Goal: Task Accomplishment & Management: Manage account settings

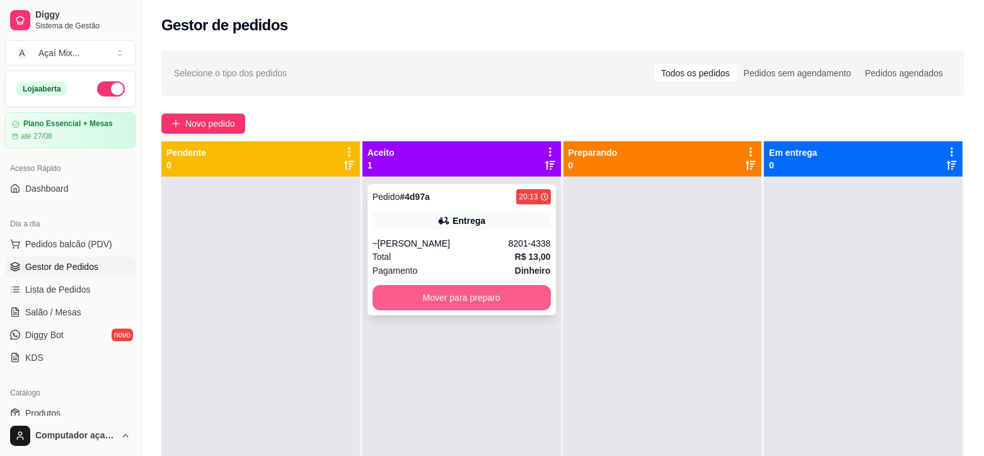
click at [458, 306] on button "Mover para preparo" at bounding box center [462, 297] width 178 height 25
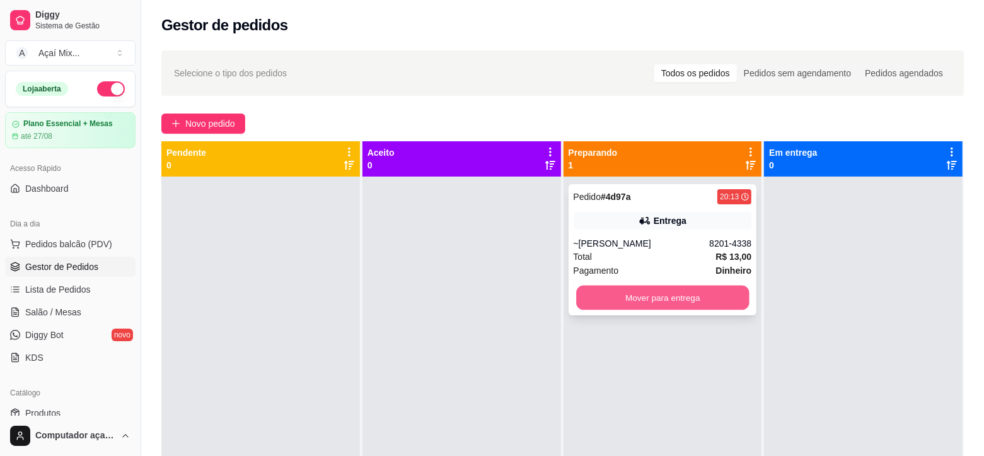
click at [687, 303] on button "Mover para entrega" at bounding box center [662, 298] width 173 height 25
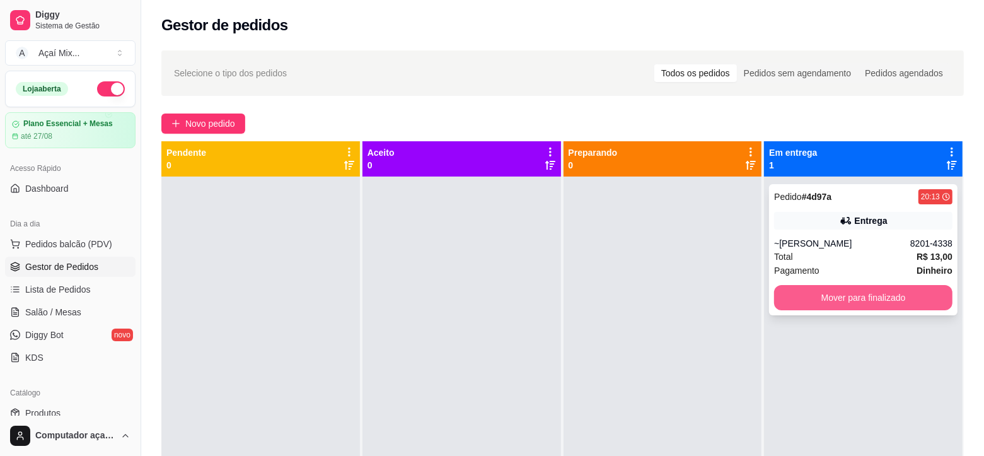
click at [774, 310] on button "Mover para finalizado" at bounding box center [863, 297] width 178 height 25
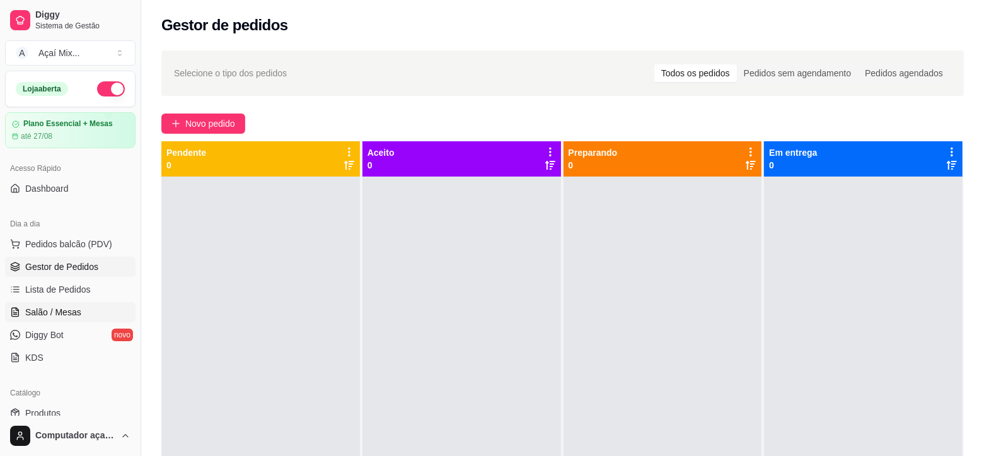
click at [51, 304] on link "Salão / Mesas" at bounding box center [70, 312] width 131 height 20
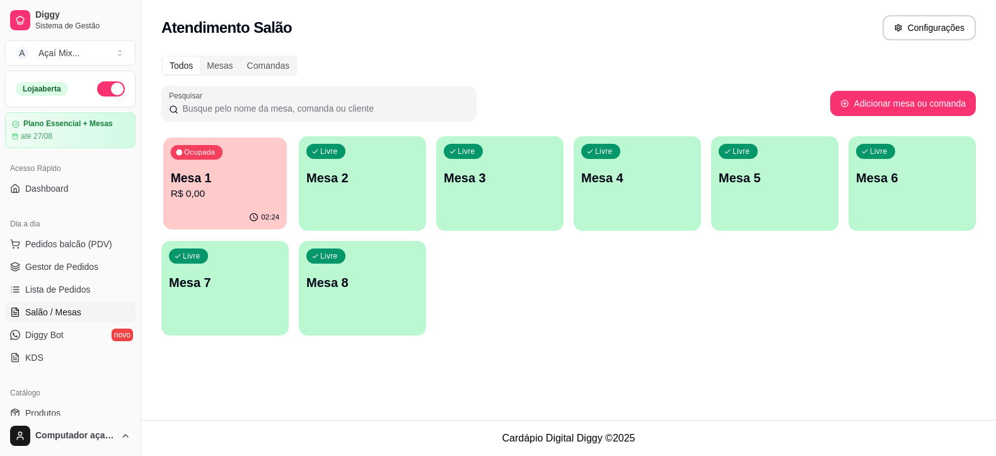
click at [260, 222] on div "02:24" at bounding box center [264, 217] width 31 height 10
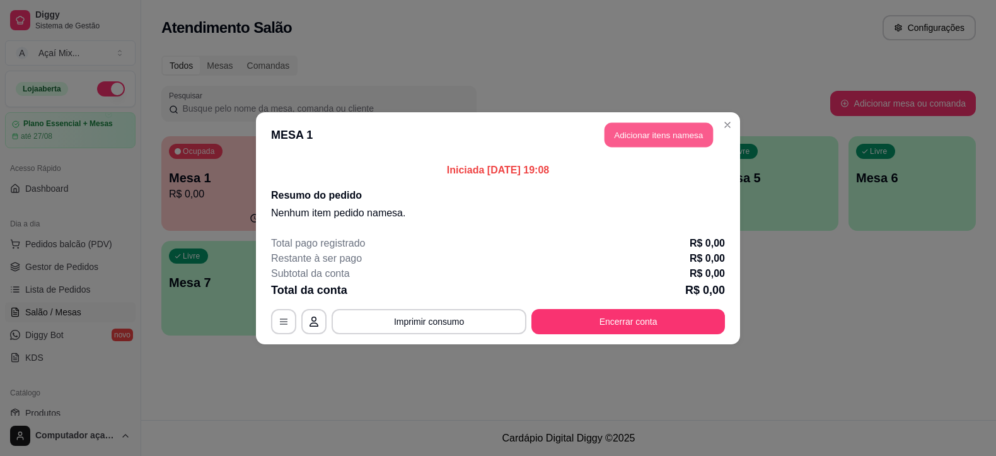
click at [669, 133] on button "Adicionar itens na mesa" at bounding box center [659, 134] width 108 height 25
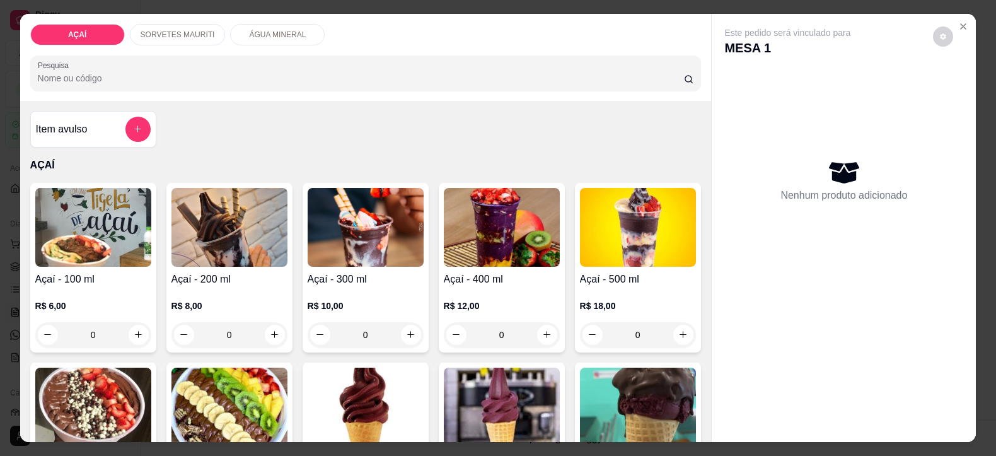
click at [339, 289] on div "R$ 10,00 0" at bounding box center [366, 317] width 116 height 61
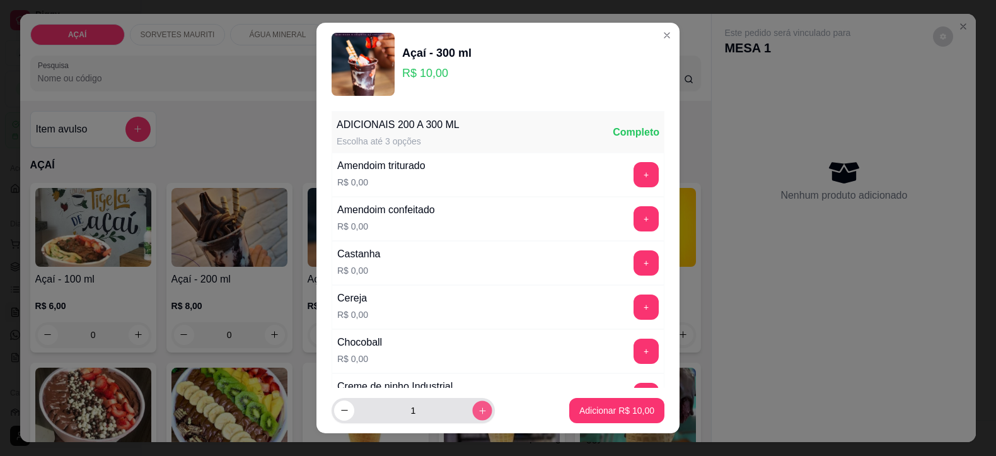
click at [472, 417] on button "increase-product-quantity" at bounding box center [482, 410] width 20 height 20
type input "3"
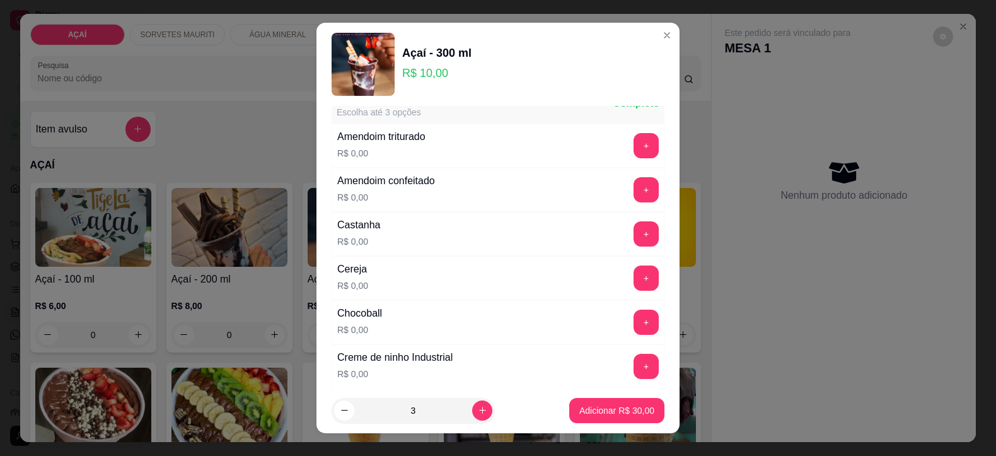
scroll to position [79, 0]
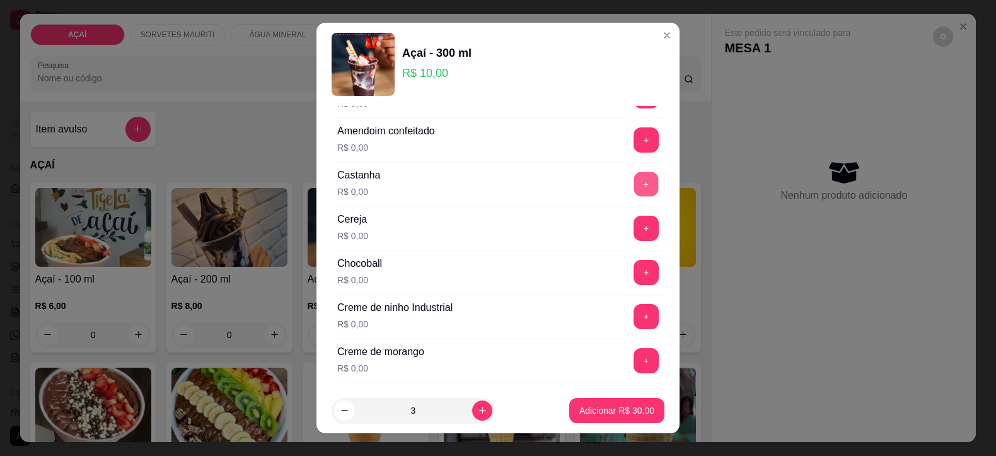
click at [634, 183] on button "+" at bounding box center [646, 184] width 25 height 25
click at [634, 184] on button "+" at bounding box center [646, 184] width 25 height 25
click at [634, 186] on button "+" at bounding box center [646, 184] width 25 height 25
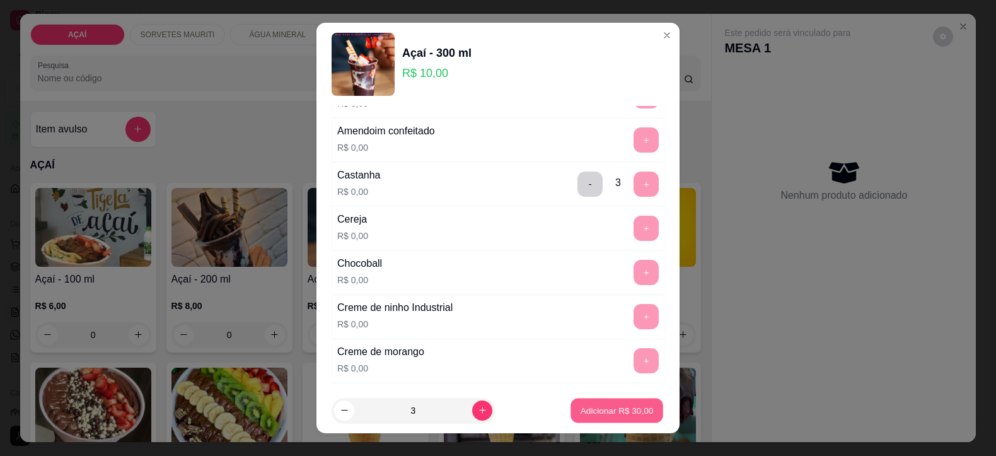
click at [586, 410] on p "Adicionar R$ 30,00" at bounding box center [617, 410] width 73 height 12
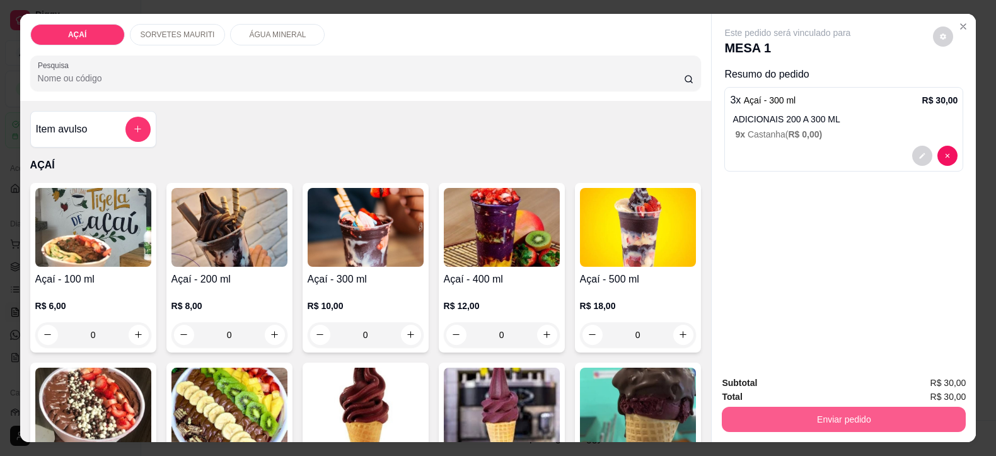
click at [784, 412] on button "Enviar pedido" at bounding box center [844, 419] width 244 height 25
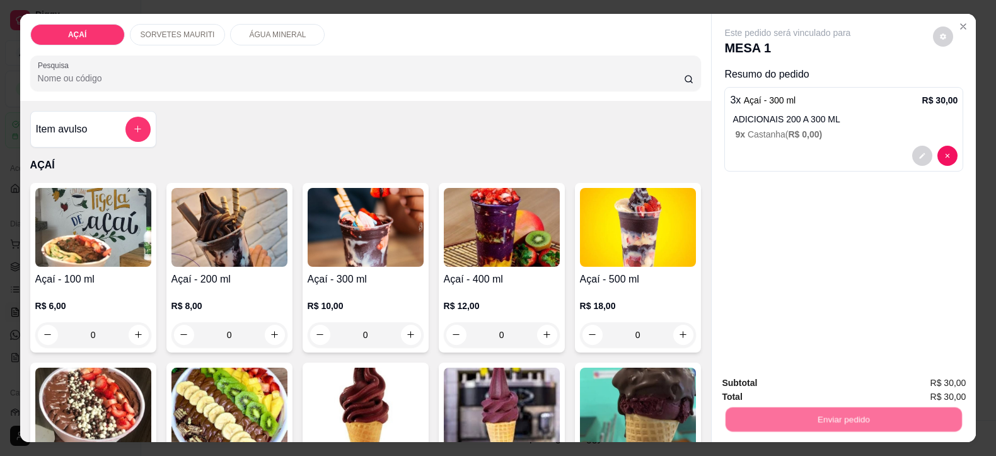
click at [782, 387] on button "Não registrar e enviar pedido" at bounding box center [801, 383] width 131 height 24
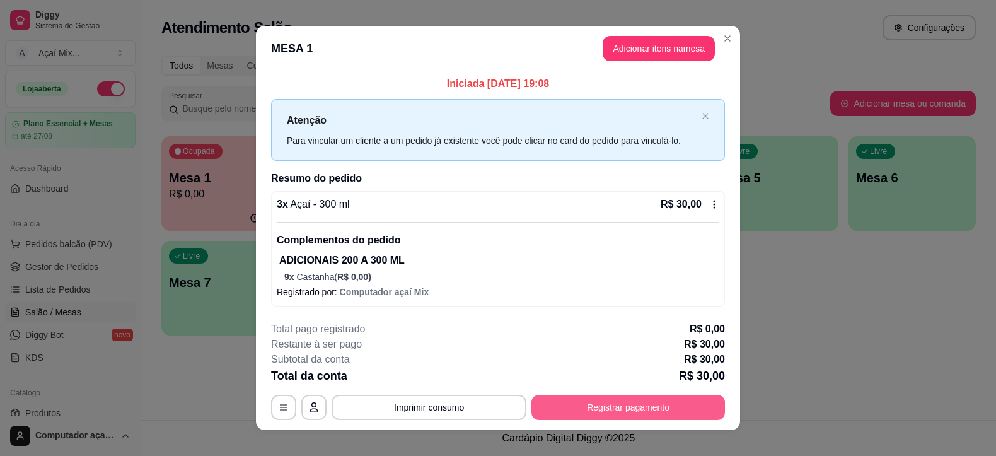
click at [704, 407] on button "Registrar pagamento" at bounding box center [629, 407] width 194 height 25
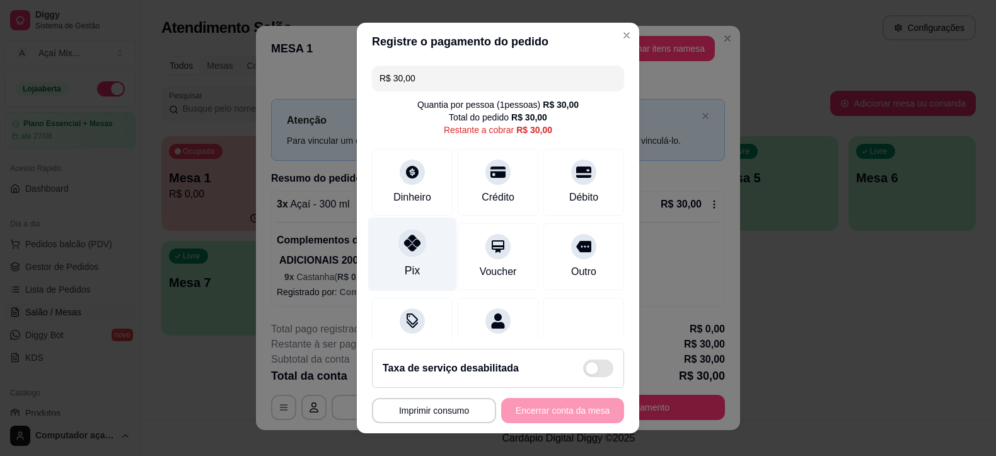
click at [417, 233] on div "Pix" at bounding box center [412, 255] width 89 height 74
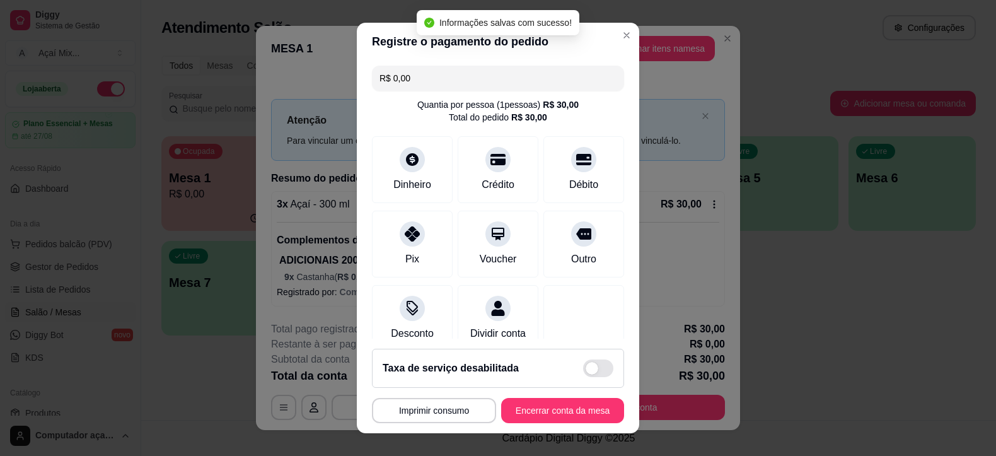
type input "R$ 0,00"
click at [566, 420] on button "Encerrar conta da mesa" at bounding box center [562, 410] width 119 height 25
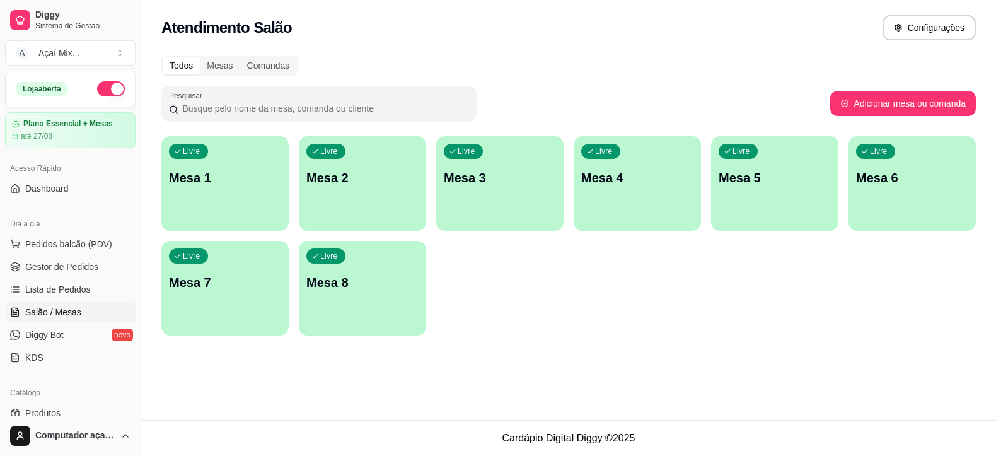
click at [247, 212] on div "Livre Mesa 1" at bounding box center [224, 175] width 127 height 79
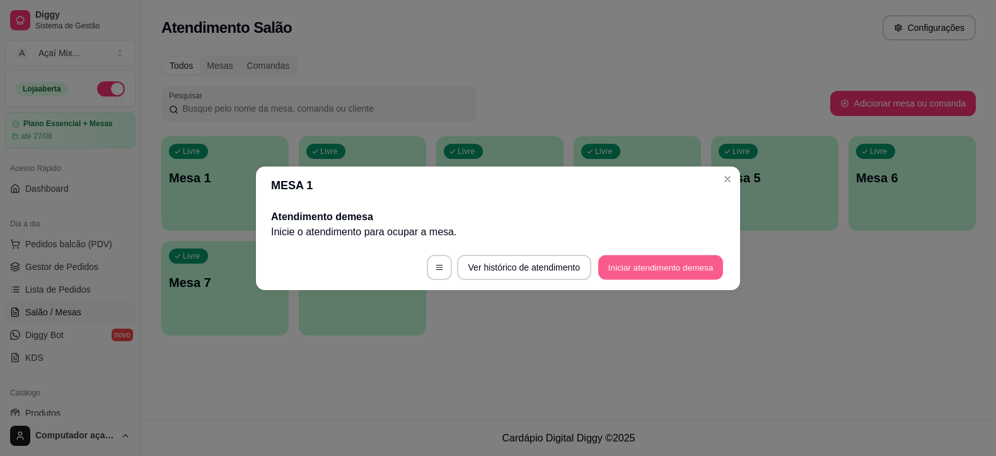
click at [684, 263] on button "Iniciar atendimento de mesa" at bounding box center [660, 267] width 125 height 25
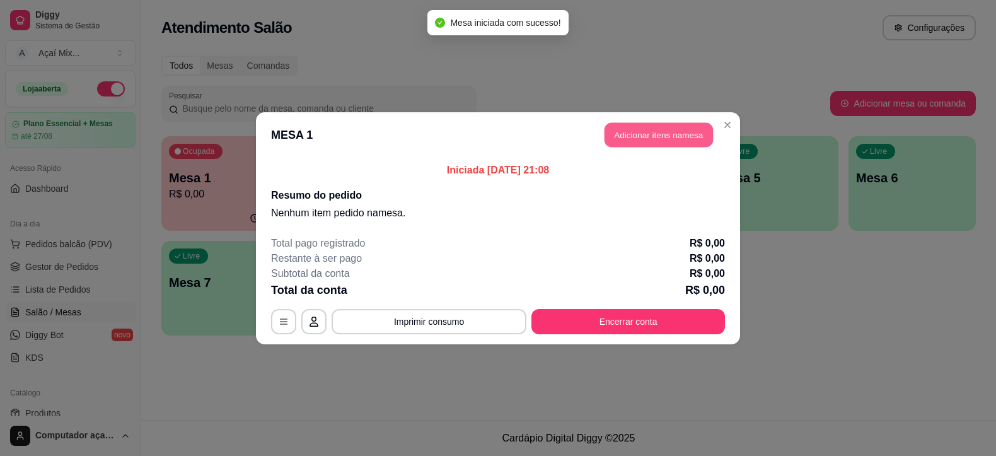
click at [649, 131] on button "Adicionar itens na mesa" at bounding box center [659, 134] width 108 height 25
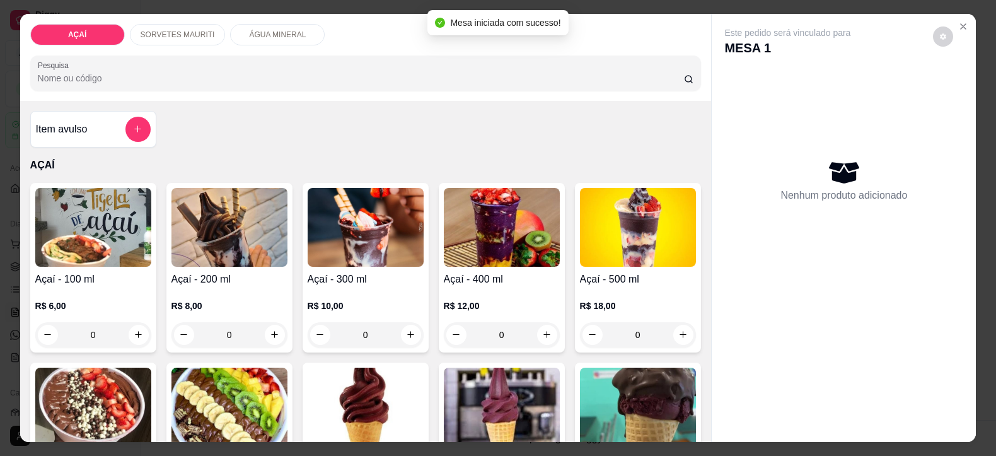
click at [255, 245] on img at bounding box center [230, 227] width 116 height 79
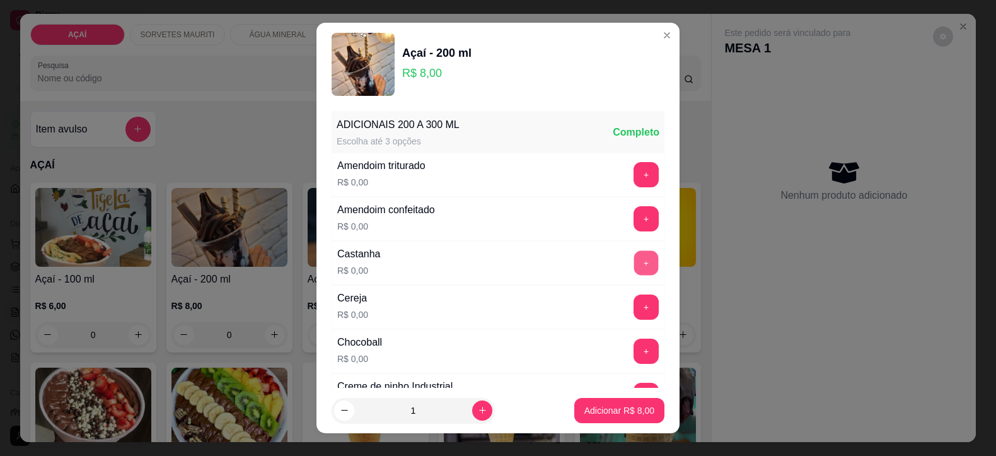
click at [619, 276] on div "Castanha R$ 0,00 +" at bounding box center [498, 263] width 333 height 44
click at [634, 256] on button "+" at bounding box center [646, 262] width 25 height 25
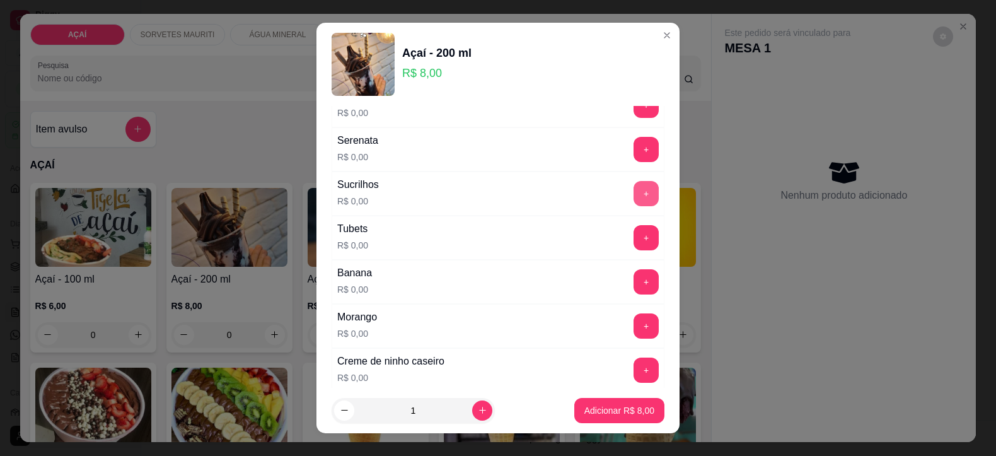
scroll to position [1445, 0]
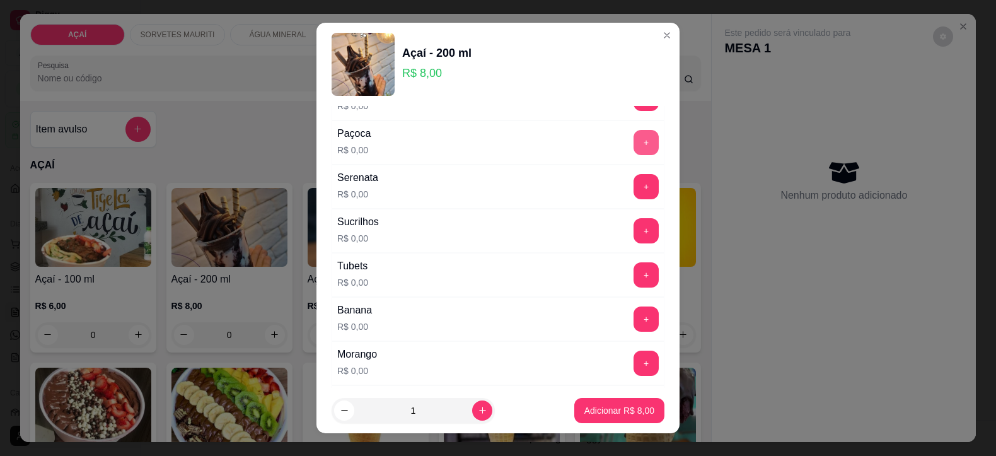
click at [634, 149] on button "+" at bounding box center [646, 142] width 25 height 25
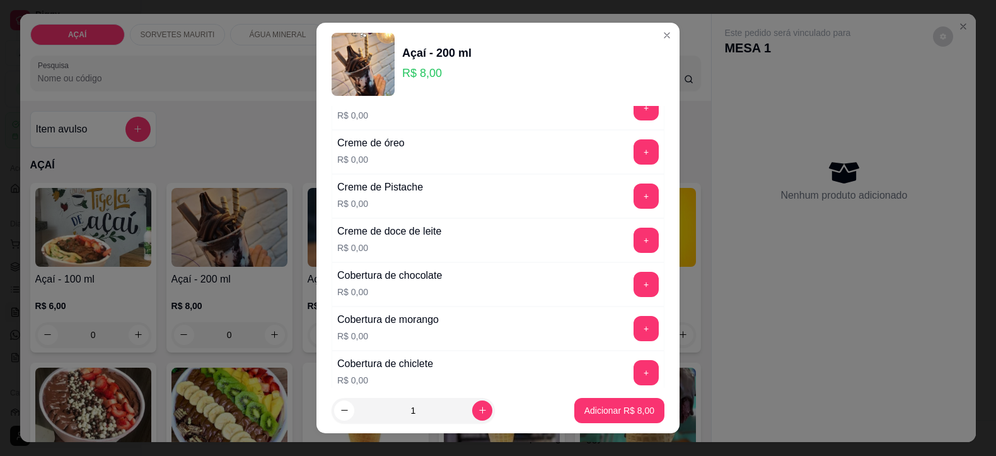
scroll to position [341, 0]
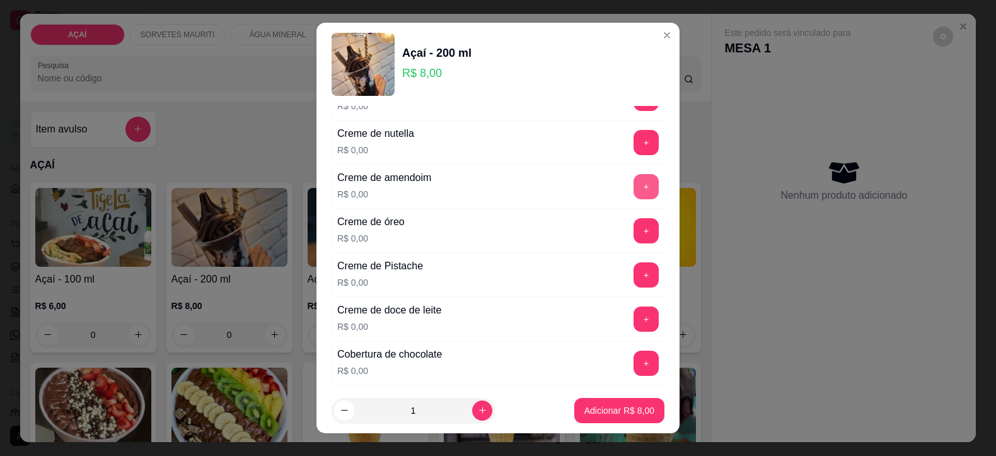
click at [634, 184] on button "+" at bounding box center [646, 186] width 25 height 25
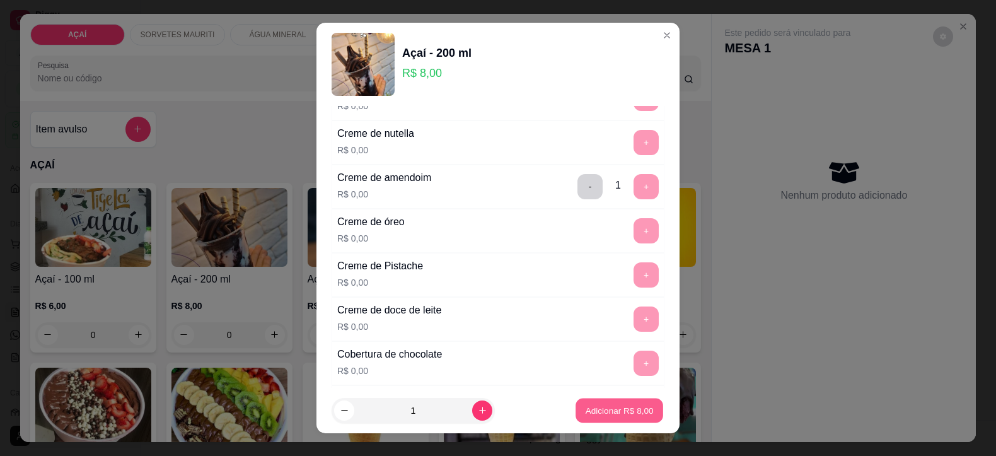
click at [581, 417] on button "Adicionar R$ 8,00" at bounding box center [620, 410] width 88 height 25
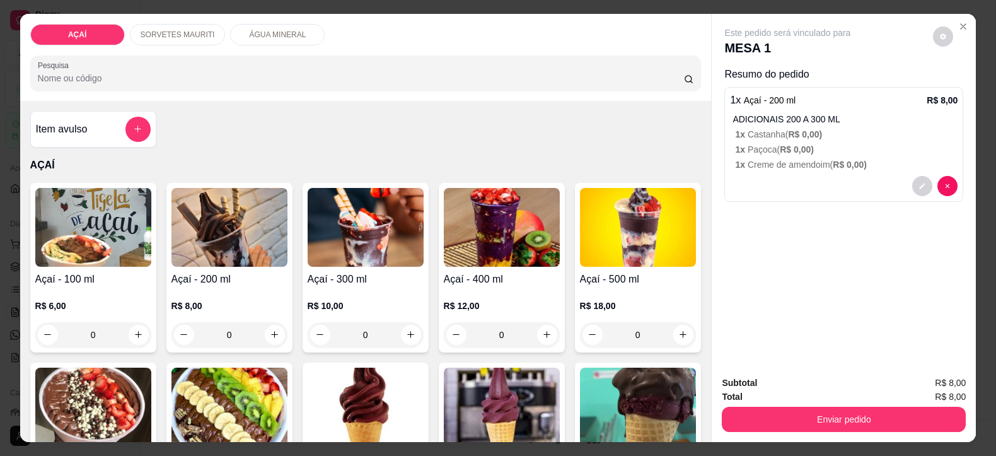
click at [249, 260] on img at bounding box center [230, 227] width 116 height 79
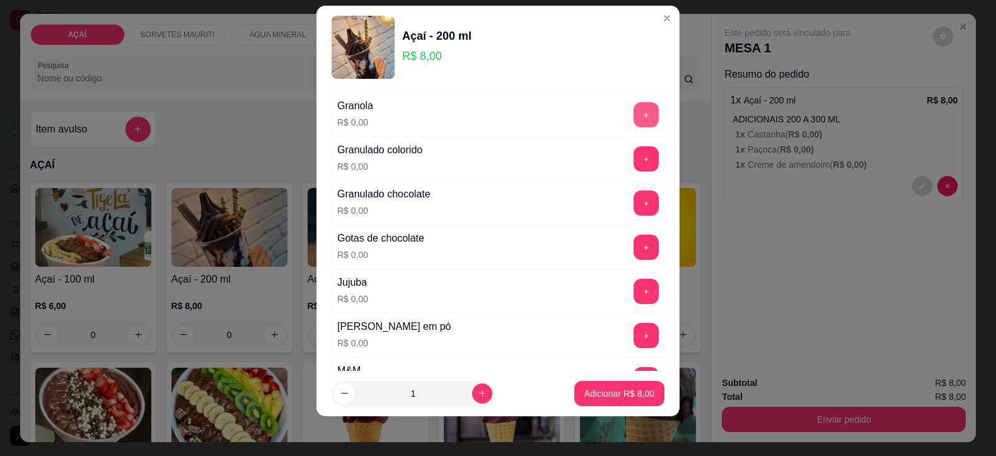
scroll to position [1103, 0]
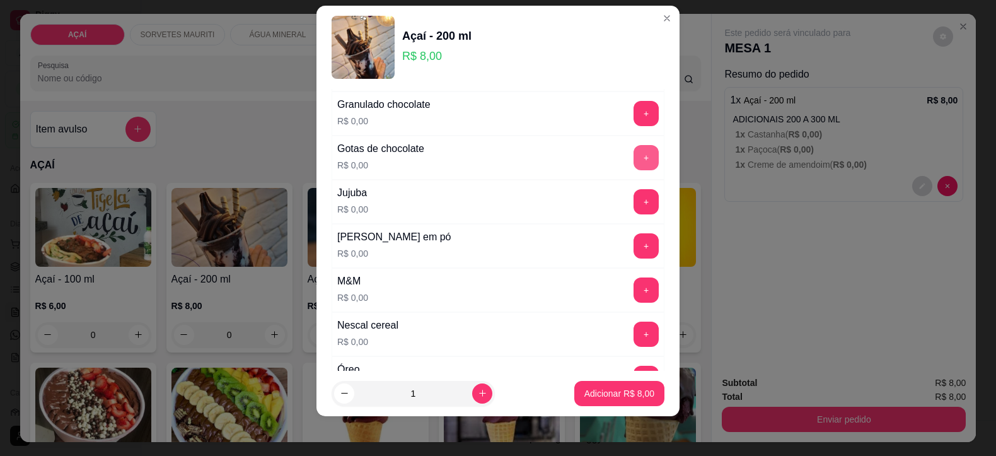
click at [634, 163] on button "+" at bounding box center [646, 157] width 25 height 25
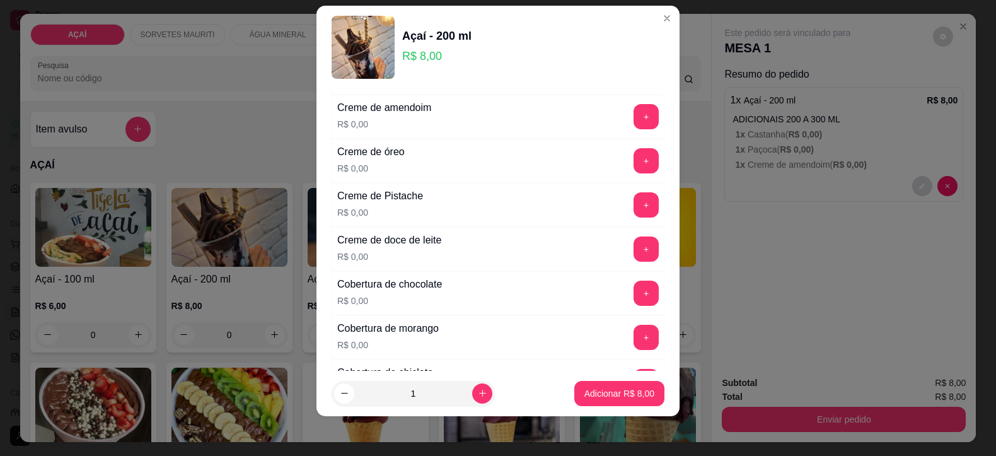
scroll to position [315, 0]
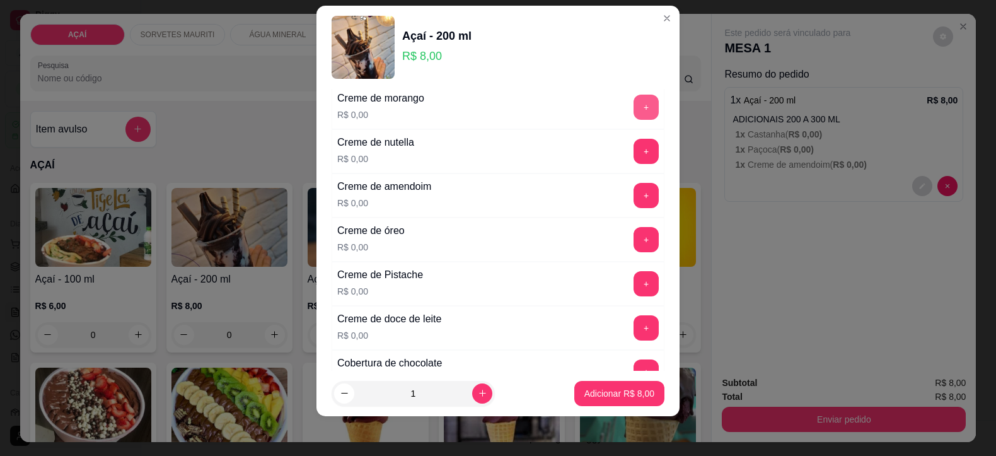
click at [634, 119] on button "+" at bounding box center [646, 107] width 25 height 25
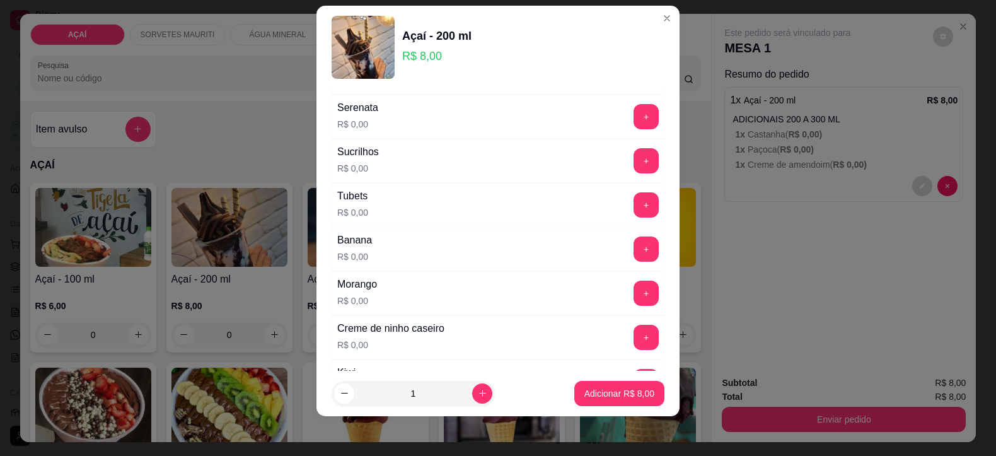
scroll to position [1576, 0]
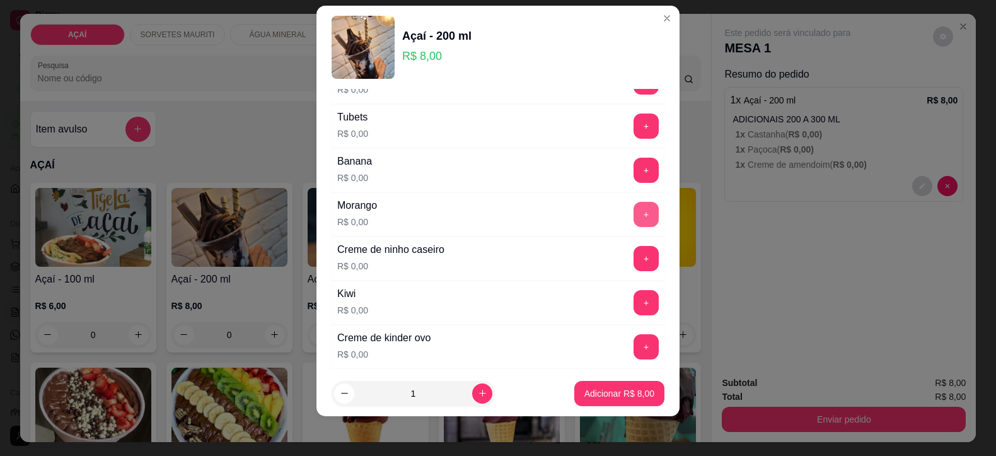
click at [634, 221] on button "+" at bounding box center [646, 214] width 25 height 25
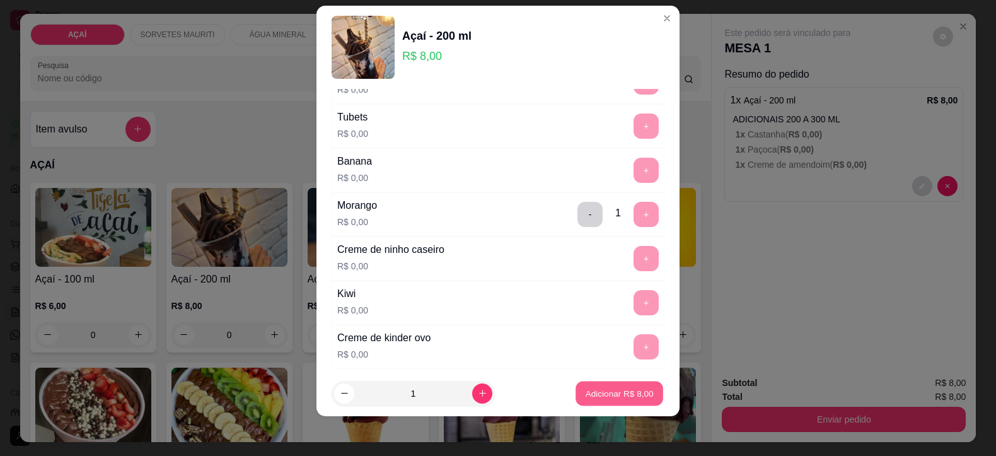
click at [594, 398] on p "Adicionar R$ 8,00" at bounding box center [619, 393] width 68 height 12
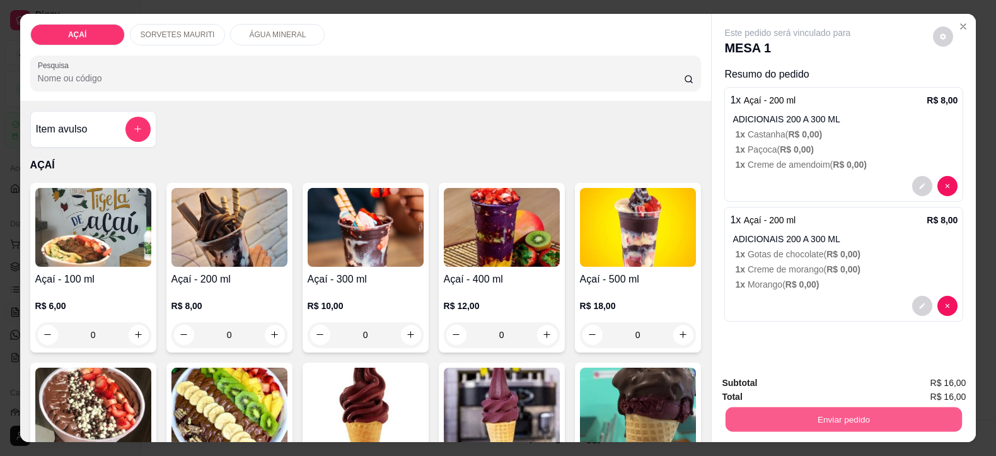
click at [748, 421] on button "Enviar pedido" at bounding box center [844, 419] width 236 height 25
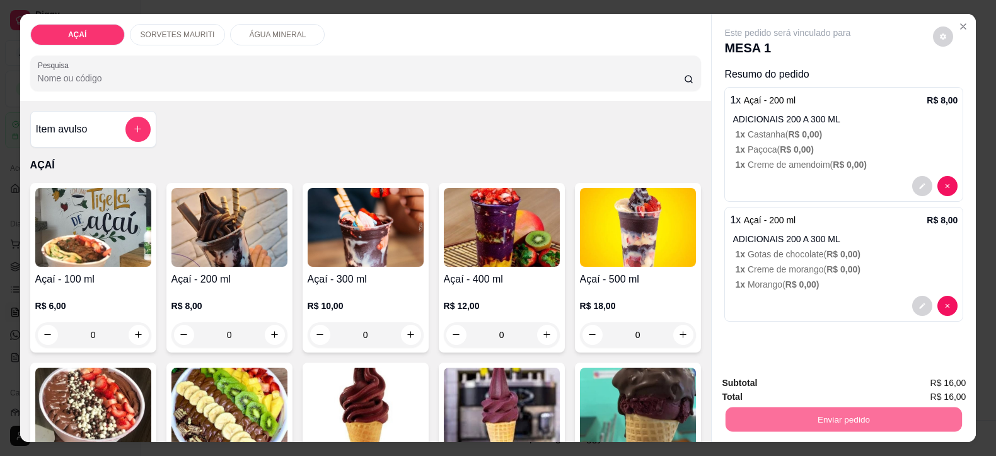
click at [770, 379] on button "Não registrar e enviar pedido" at bounding box center [801, 383] width 131 height 24
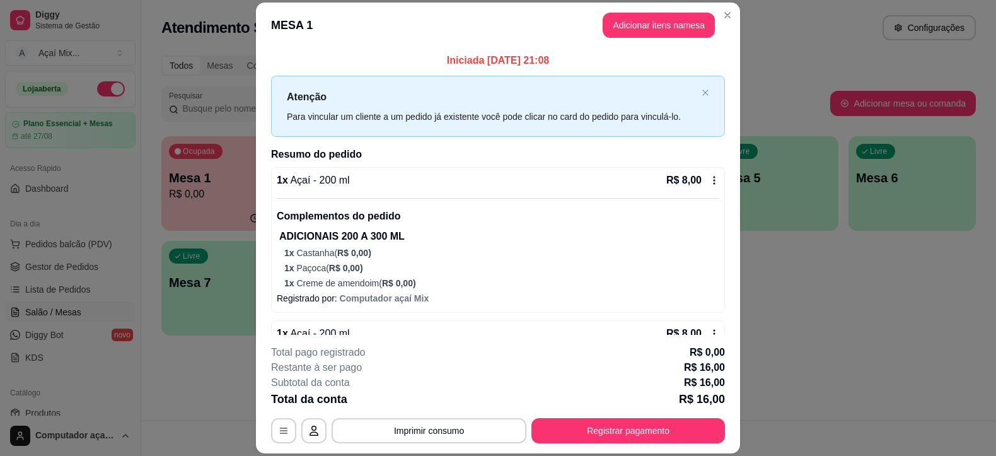
click at [682, 329] on div "**********" at bounding box center [498, 228] width 996 height 456
click at [680, 329] on p "R$ 8,00" at bounding box center [683, 333] width 35 height 15
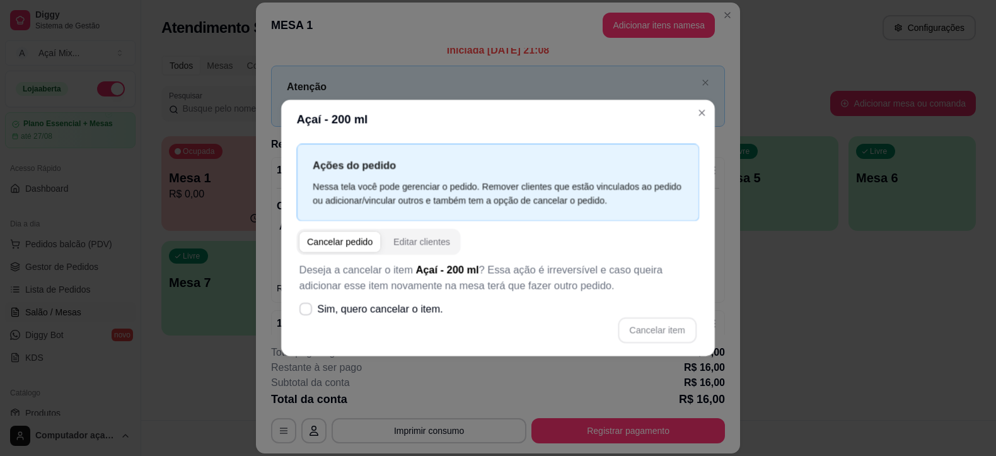
drag, startPoint x: 680, startPoint y: 329, endPoint x: 342, endPoint y: 143, distance: 385.8
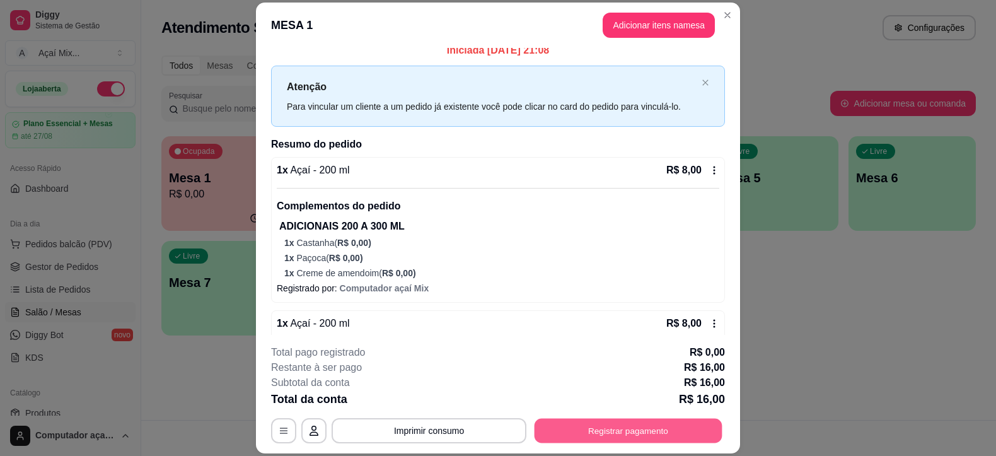
click at [624, 438] on button "Registrar pagamento" at bounding box center [629, 431] width 188 height 25
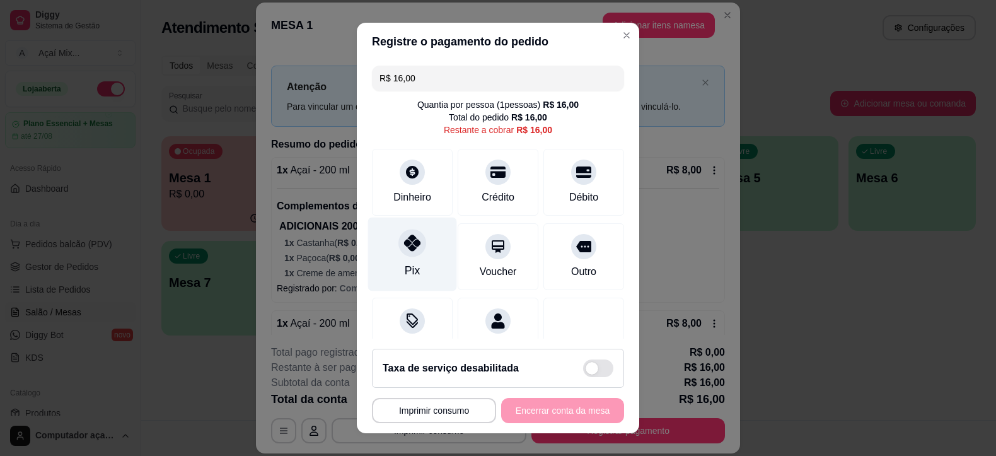
click at [415, 231] on div "Pix" at bounding box center [412, 255] width 89 height 74
type input "R$ 0,00"
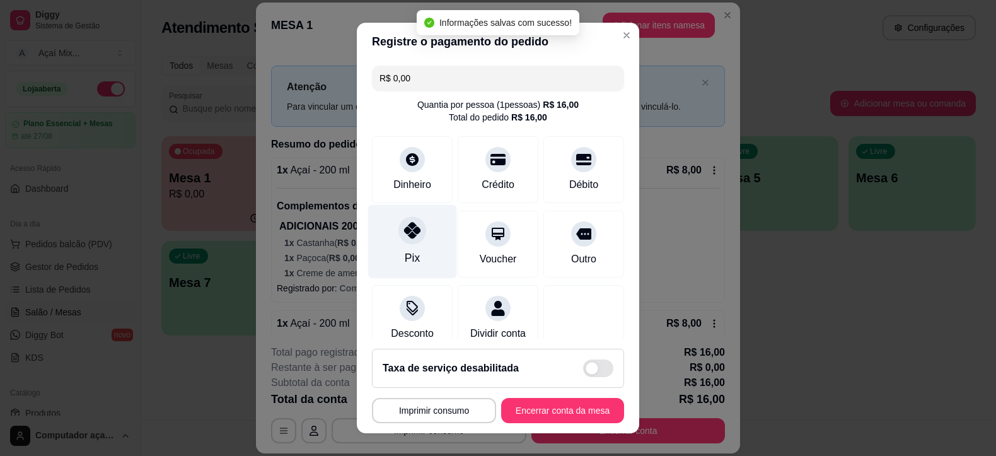
click at [415, 244] on div "Pix" at bounding box center [412, 242] width 89 height 74
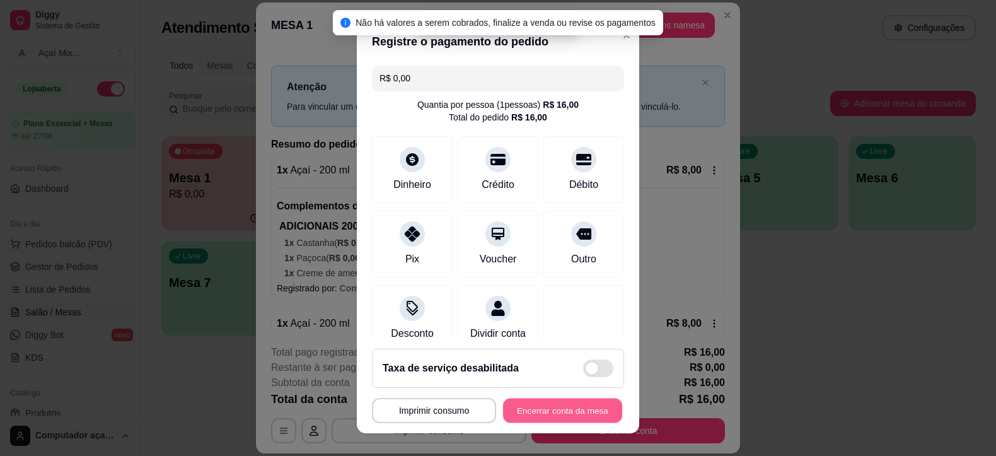
click at [552, 407] on button "Encerrar conta da mesa" at bounding box center [562, 410] width 119 height 25
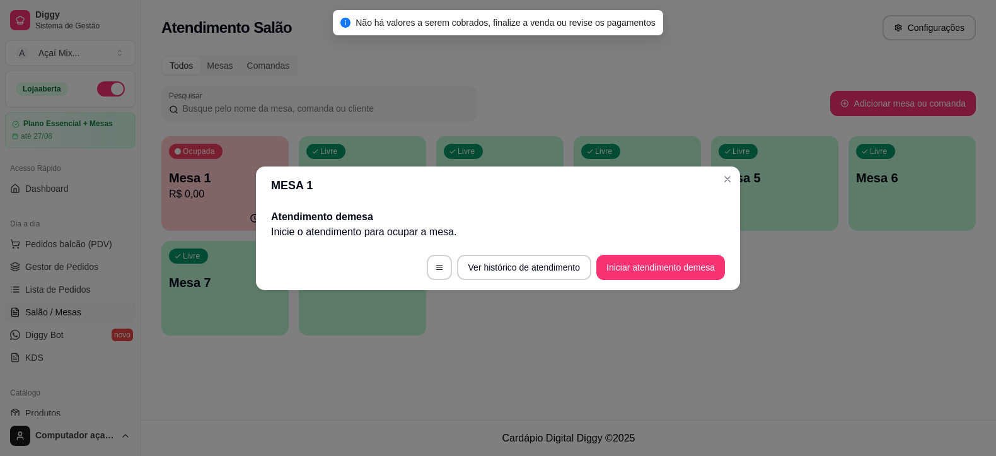
scroll to position [0, 0]
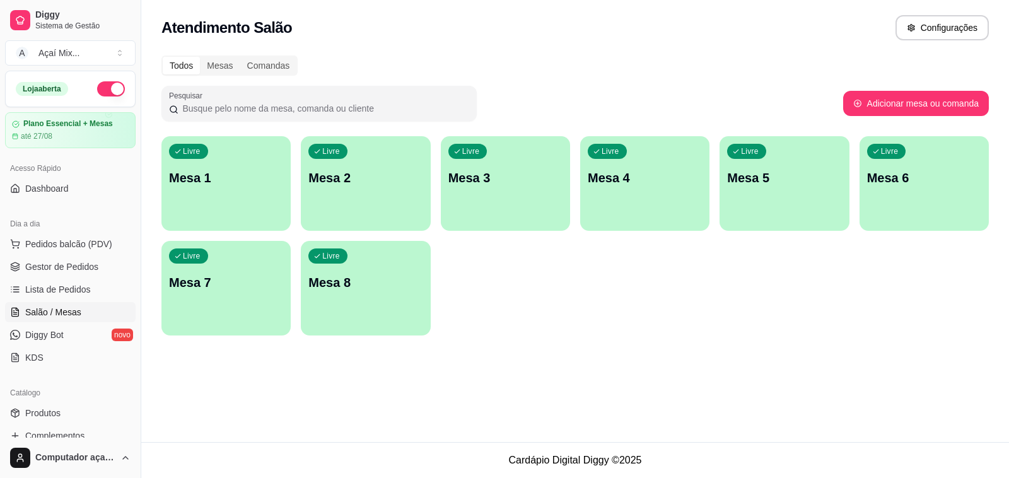
click at [197, 206] on div "Livre Mesa 1" at bounding box center [225, 175] width 129 height 79
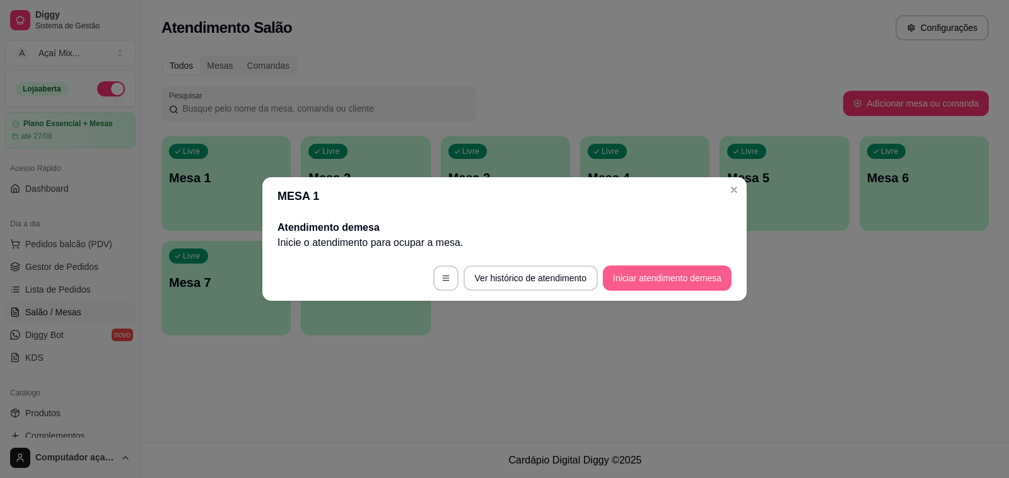
click at [678, 266] on button "Iniciar atendimento de mesa" at bounding box center [667, 277] width 129 height 25
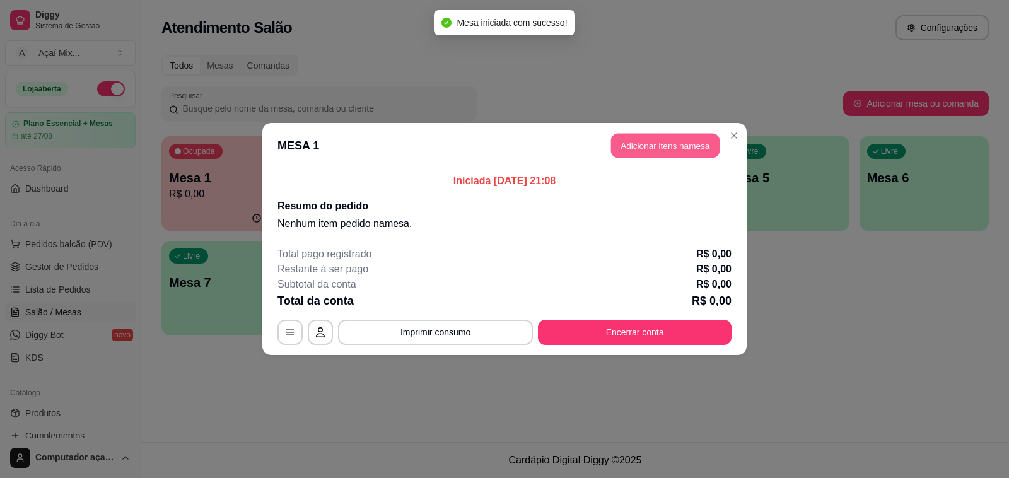
click at [625, 152] on button "Adicionar itens na mesa" at bounding box center [665, 146] width 108 height 25
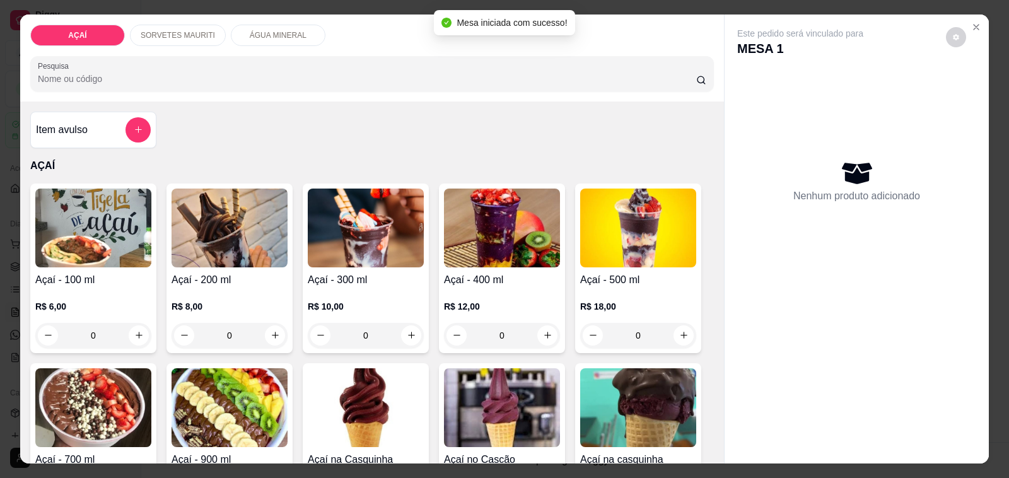
click at [131, 325] on div "0" at bounding box center [93, 335] width 116 height 25
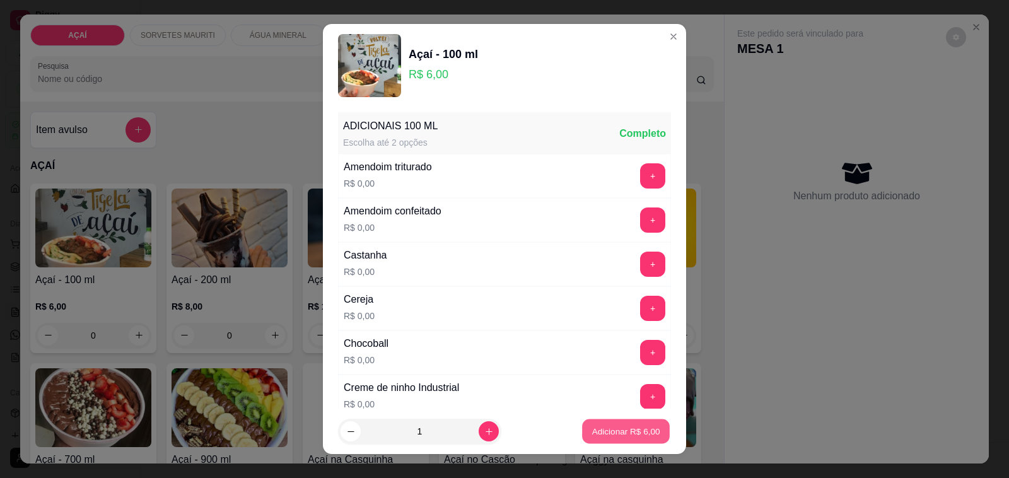
click at [590, 441] on button "Adicionar R$ 6,00" at bounding box center [626, 431] width 88 height 25
type input "1"
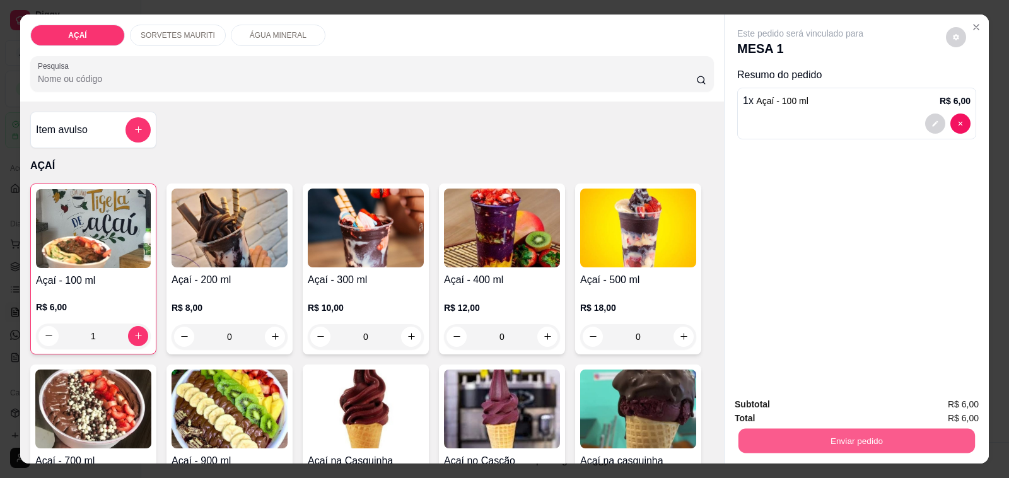
click at [801, 439] on button "Enviar pedido" at bounding box center [856, 441] width 236 height 25
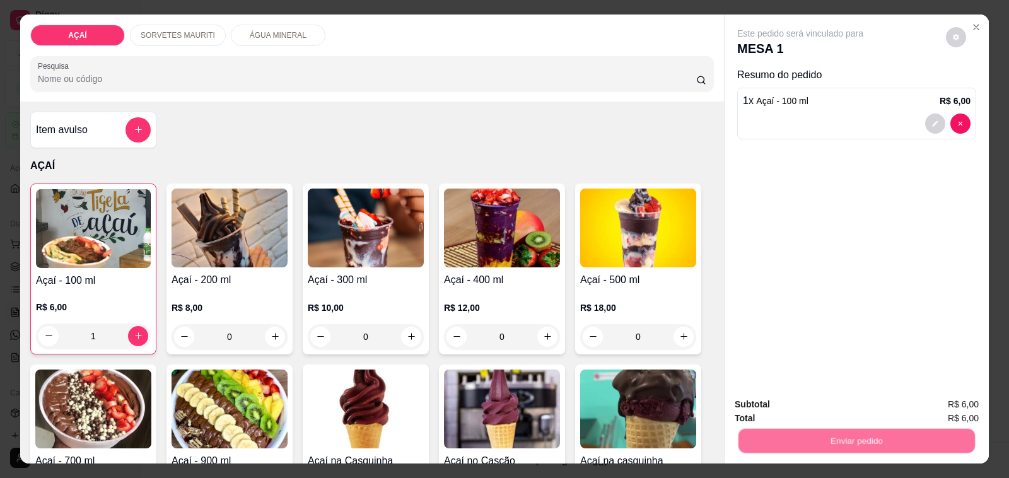
click at [798, 407] on button "Não registrar e enviar pedido" at bounding box center [813, 405] width 131 height 24
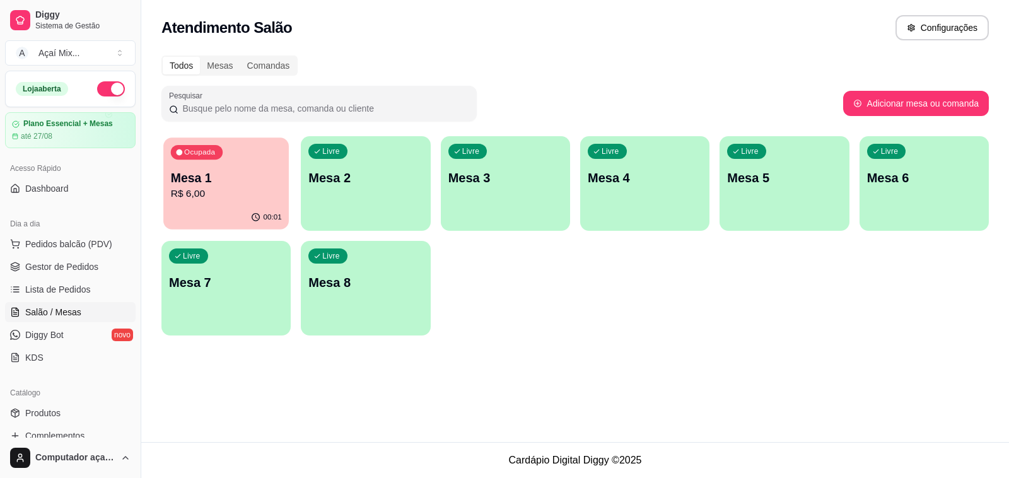
click at [200, 206] on div "00:01" at bounding box center [225, 218] width 125 height 24
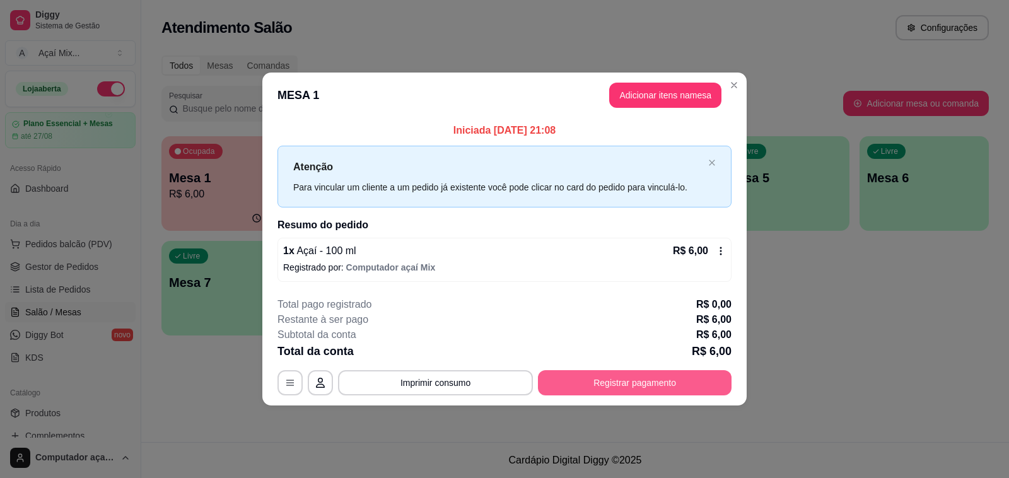
click at [675, 385] on button "Registrar pagamento" at bounding box center [635, 382] width 194 height 25
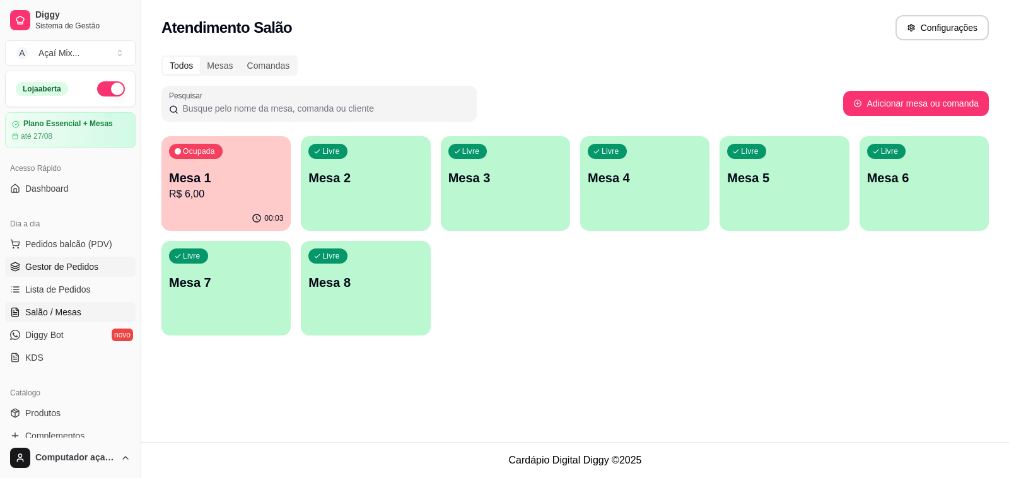
click at [68, 268] on span "Gestor de Pedidos" at bounding box center [61, 266] width 73 height 13
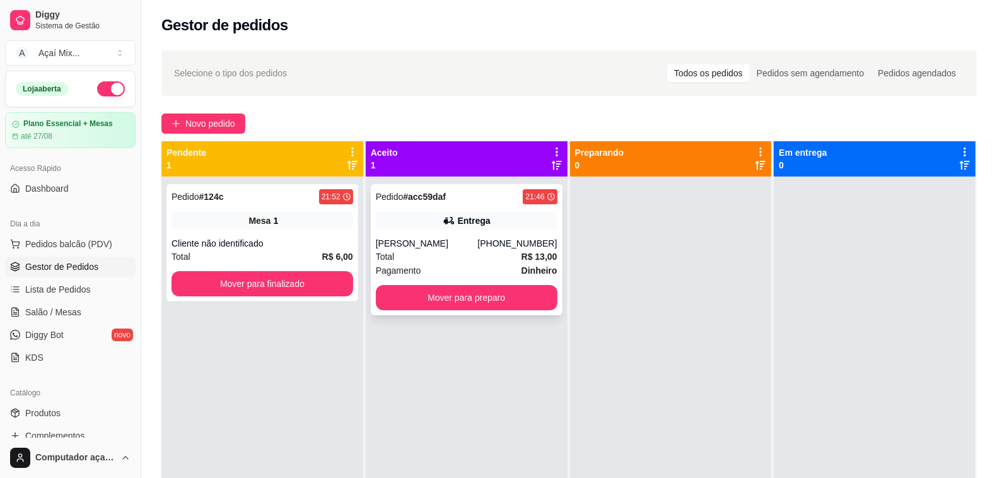
click at [393, 234] on div "Pedido # acc59daf 21:46 Entrega Lucas Ramalho da Silva (82) 98185-4534 Total R$…" at bounding box center [467, 249] width 192 height 131
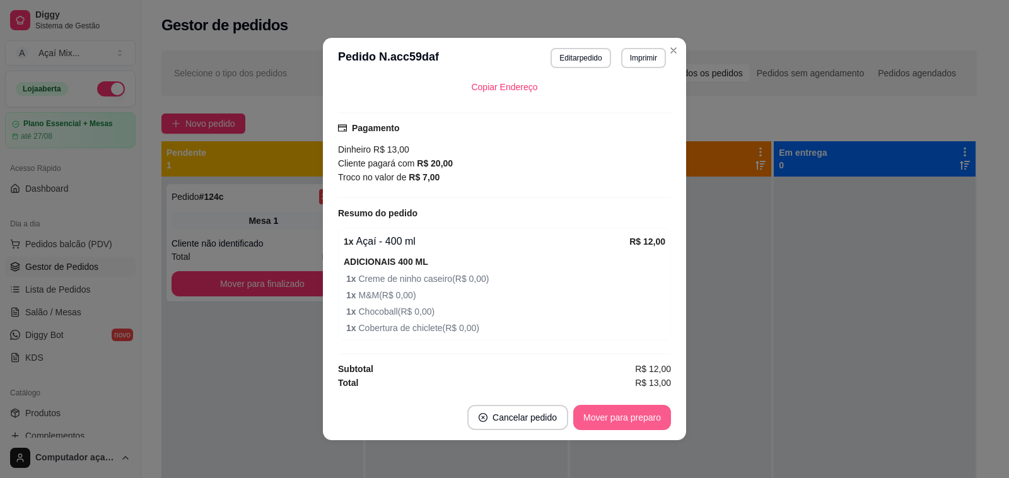
click at [647, 413] on button "Mover para preparo" at bounding box center [622, 417] width 98 height 25
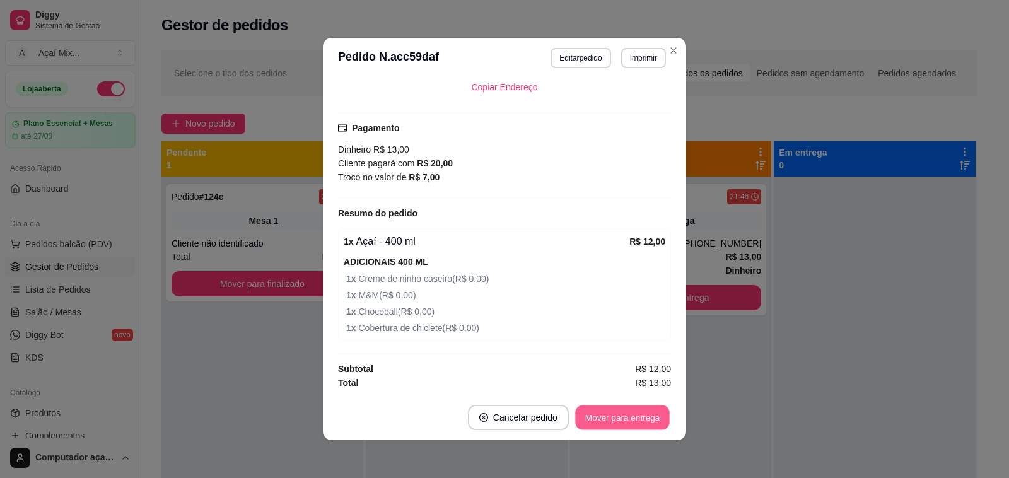
click at [647, 414] on button "Mover para entrega" at bounding box center [622, 417] width 95 height 25
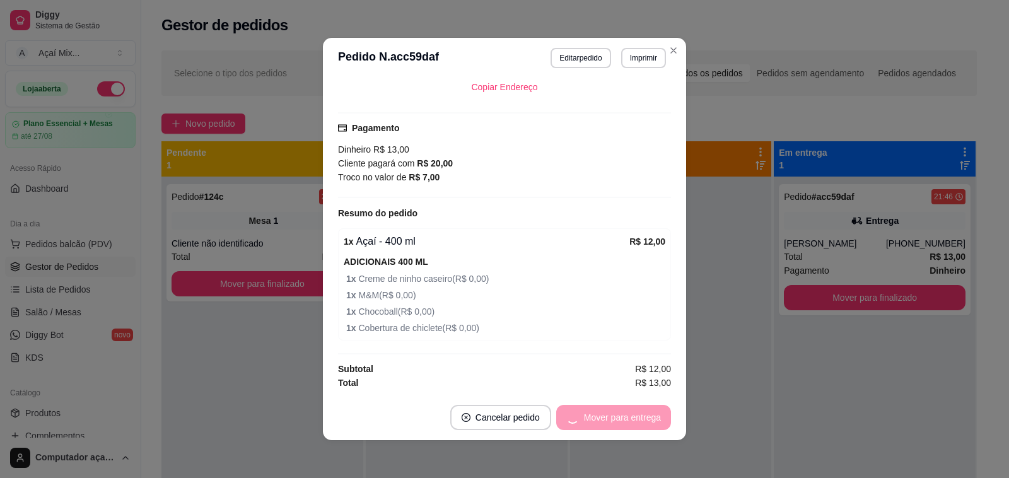
click at [647, 414] on div "Mover para entrega" at bounding box center [613, 417] width 115 height 25
click at [647, 414] on button "Mover para finalizado" at bounding box center [618, 417] width 105 height 25
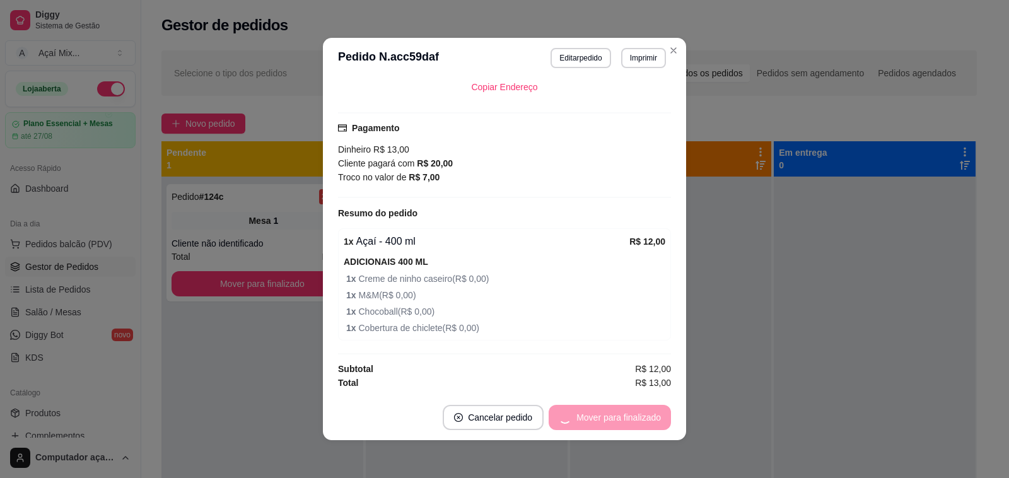
scroll to position [272, 0]
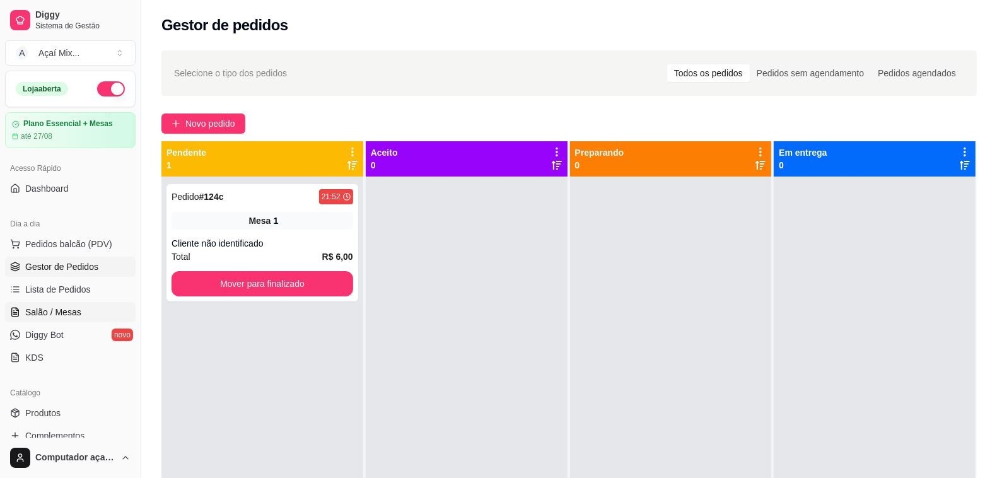
click at [22, 303] on link "Salão / Mesas" at bounding box center [70, 312] width 131 height 20
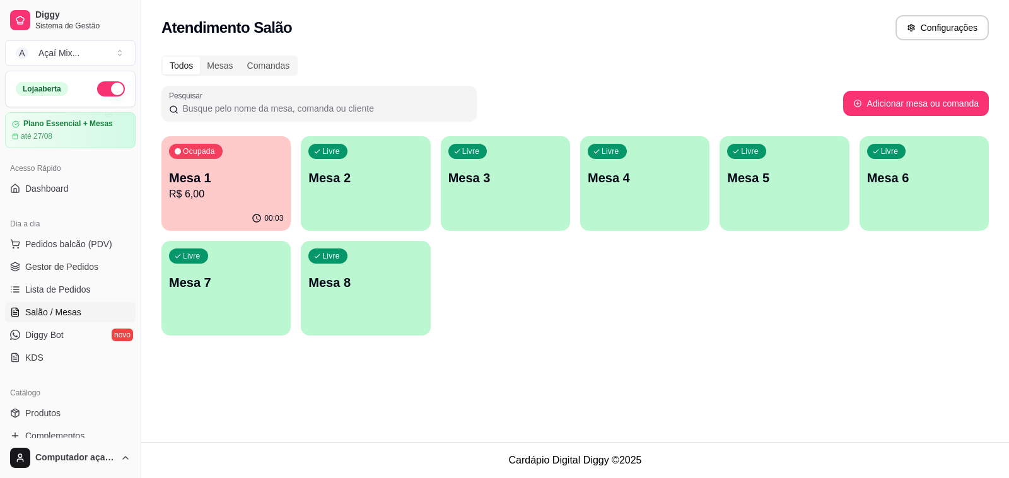
click at [235, 230] on div "Ocupada Mesa 1 R$ 6,00 00:03 Livre Mesa 2 Livre Mesa 3 Livre Mesa 4 Livre Mesa …" at bounding box center [574, 235] width 827 height 199
click at [227, 169] on p "Mesa 1" at bounding box center [226, 178] width 114 height 18
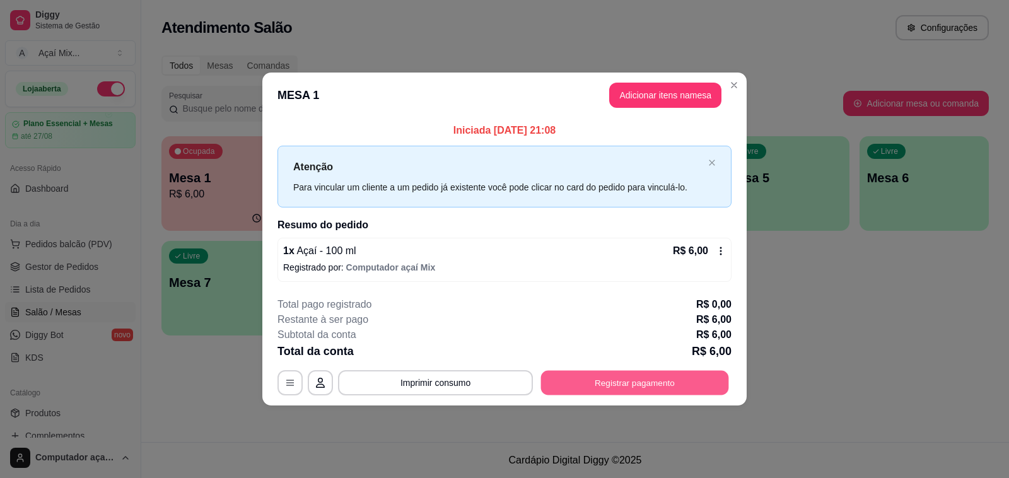
click at [561, 386] on button "Registrar pagamento" at bounding box center [635, 382] width 188 height 25
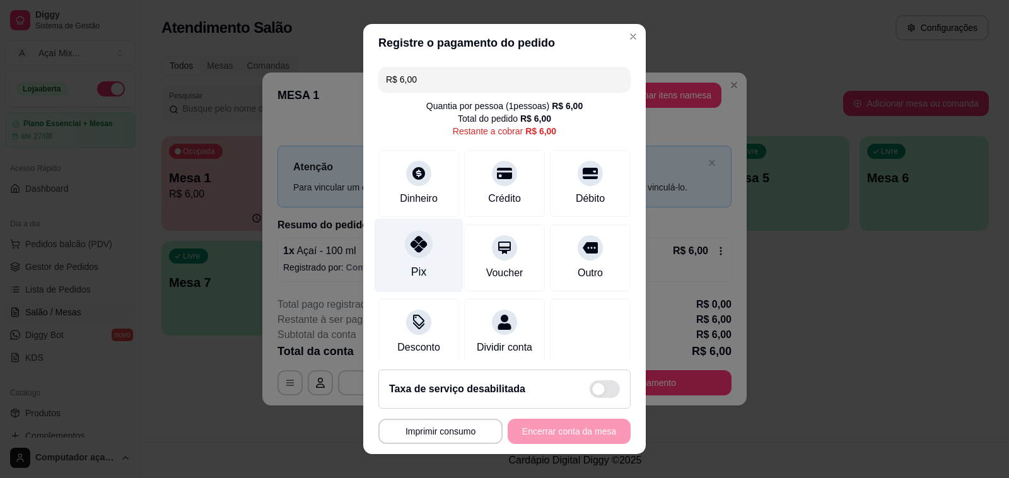
click at [421, 234] on div "Pix" at bounding box center [419, 256] width 89 height 74
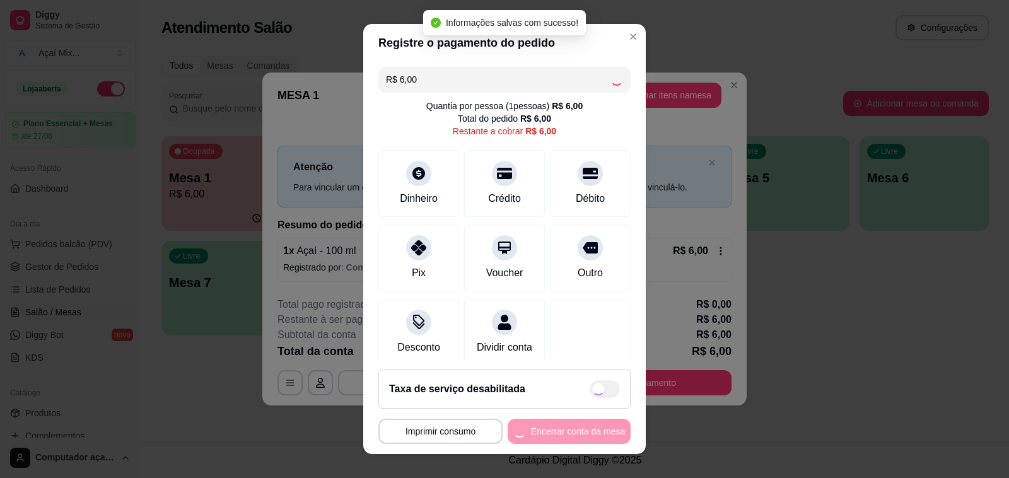
type input "R$ 0,00"
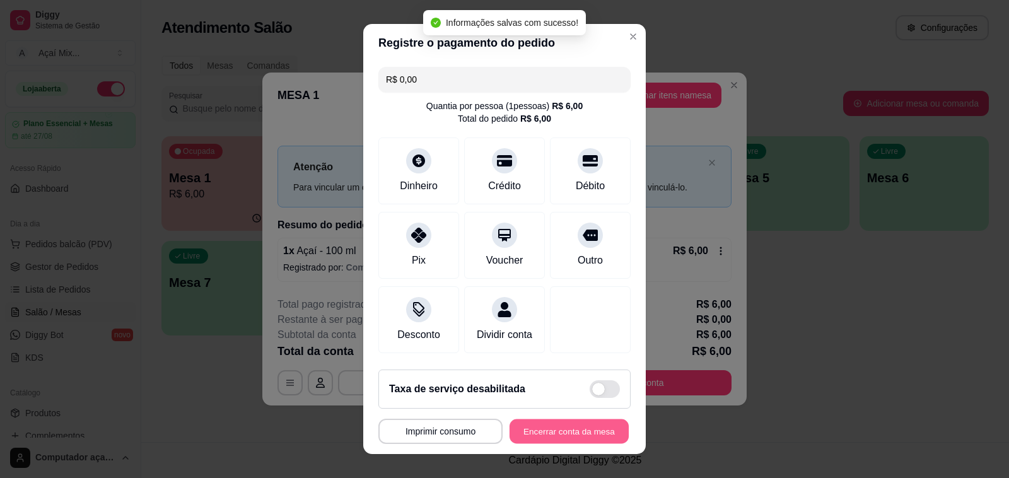
click at [533, 433] on button "Encerrar conta da mesa" at bounding box center [568, 431] width 119 height 25
